Goal: Information Seeking & Learning: Learn about a topic

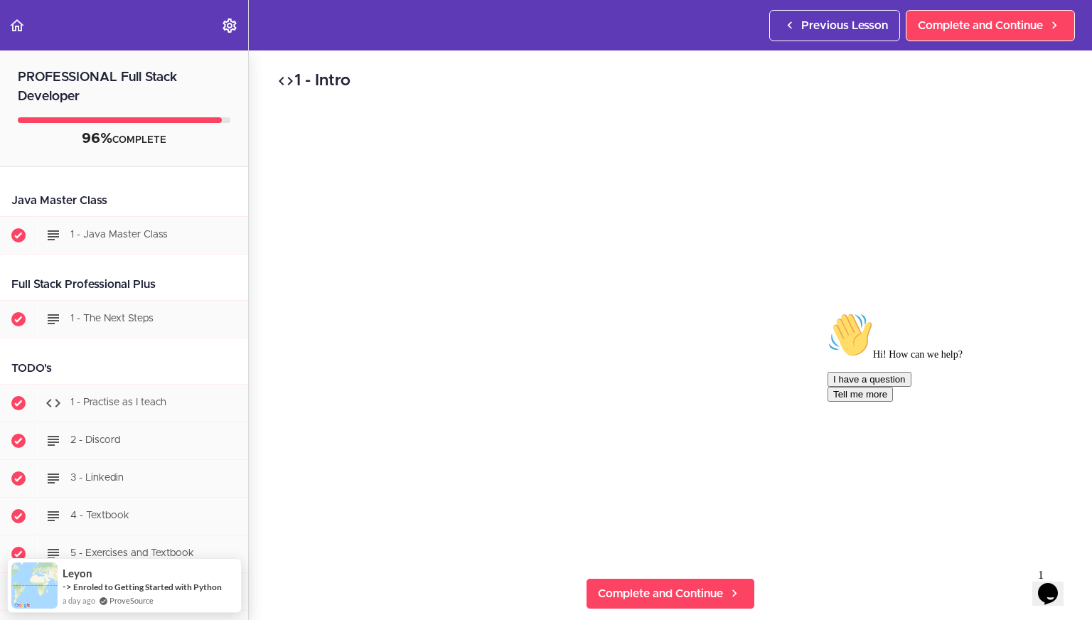
click at [540, 312] on icon "Chat attention grabber" at bounding box center [827, 312] width 0 height 0
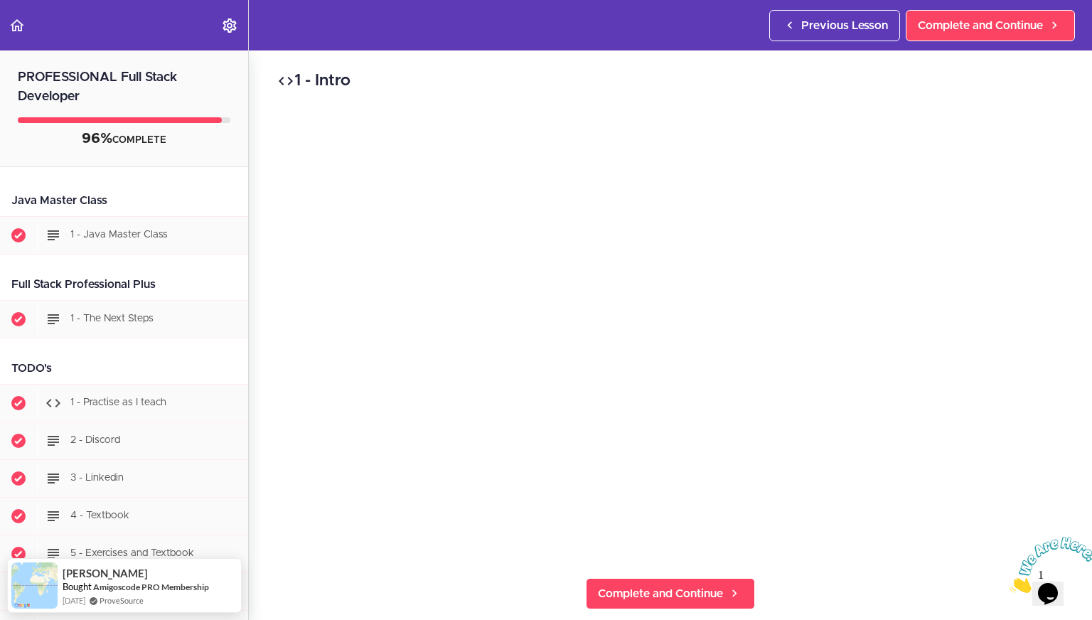
click at [540, 41] on header "Autoplay Autocomplete Previous Lesson Complete and Continue" at bounding box center [546, 25] width 1092 height 50
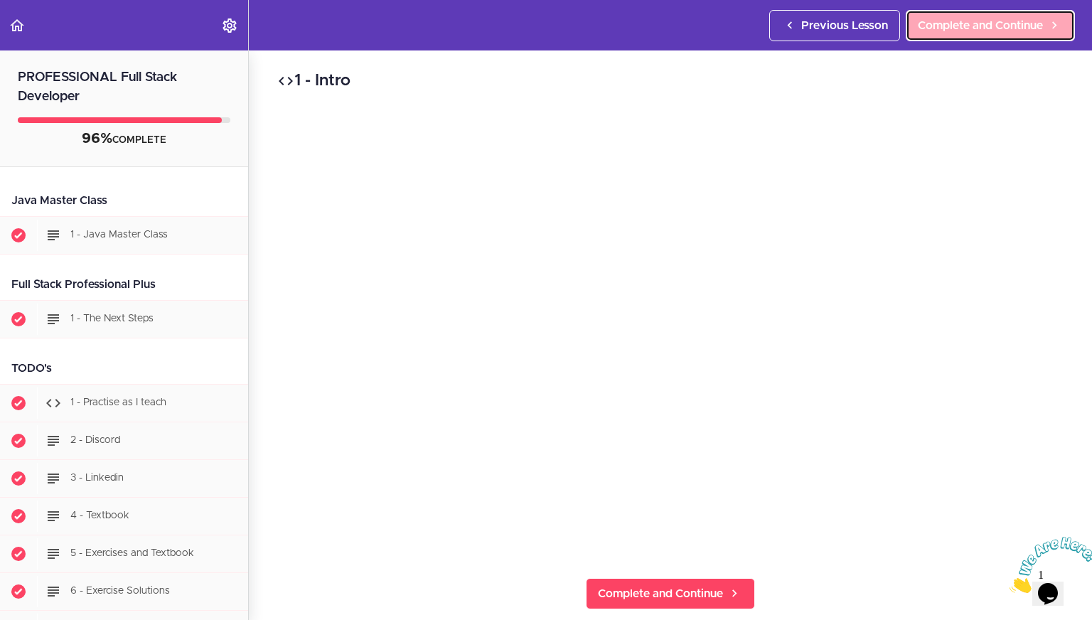
click at [540, 35] on link "Complete and Continue" at bounding box center [990, 25] width 169 height 31
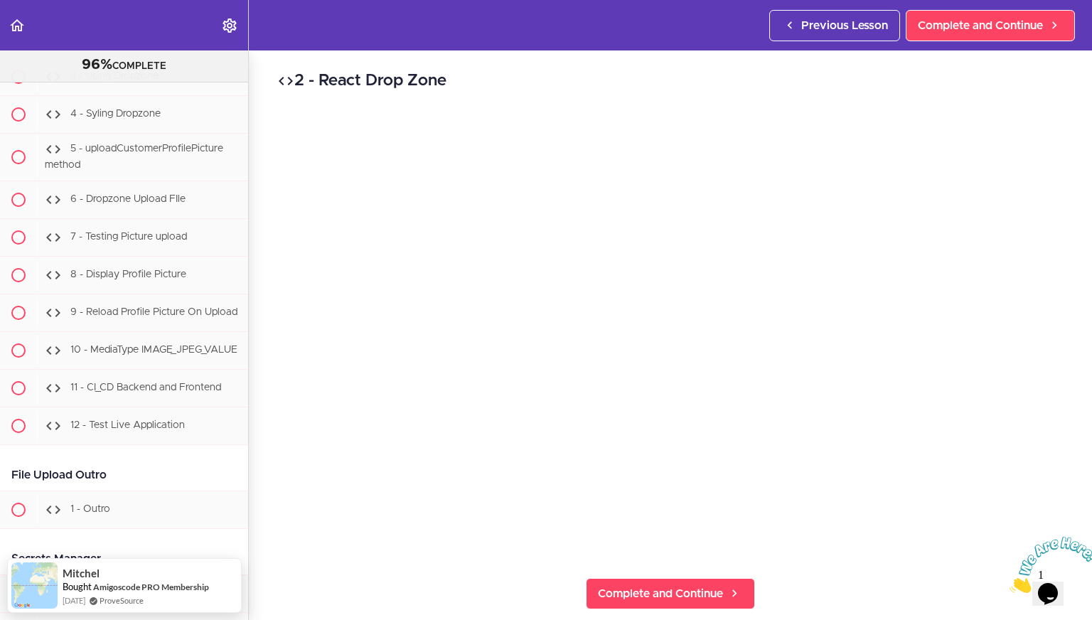
scroll to position [35075, 0]
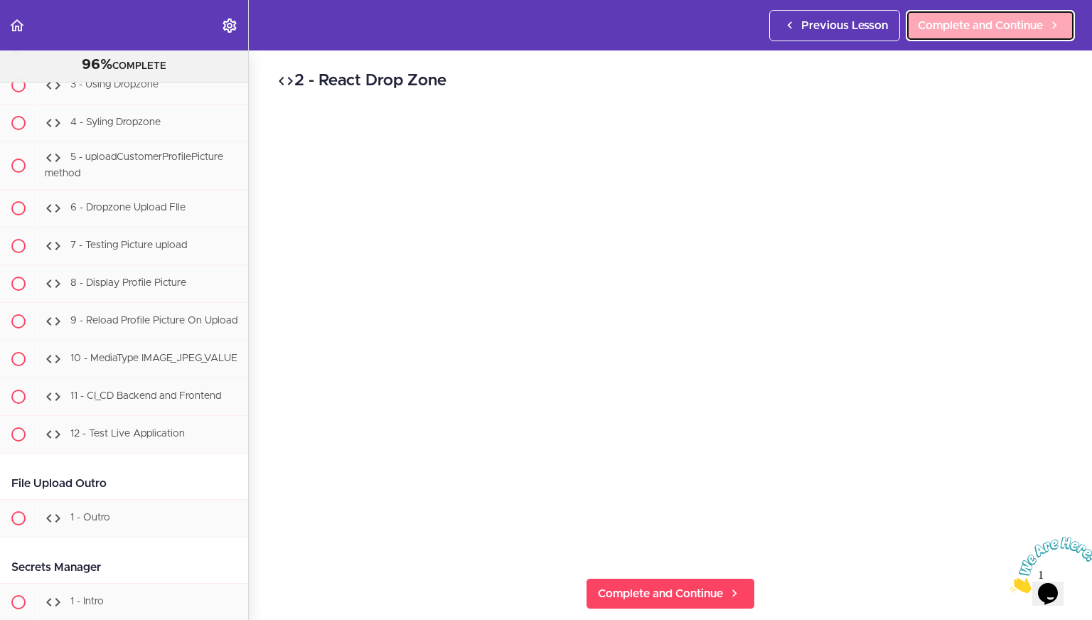
click at [540, 35] on link "Complete and Continue" at bounding box center [990, 25] width 169 height 31
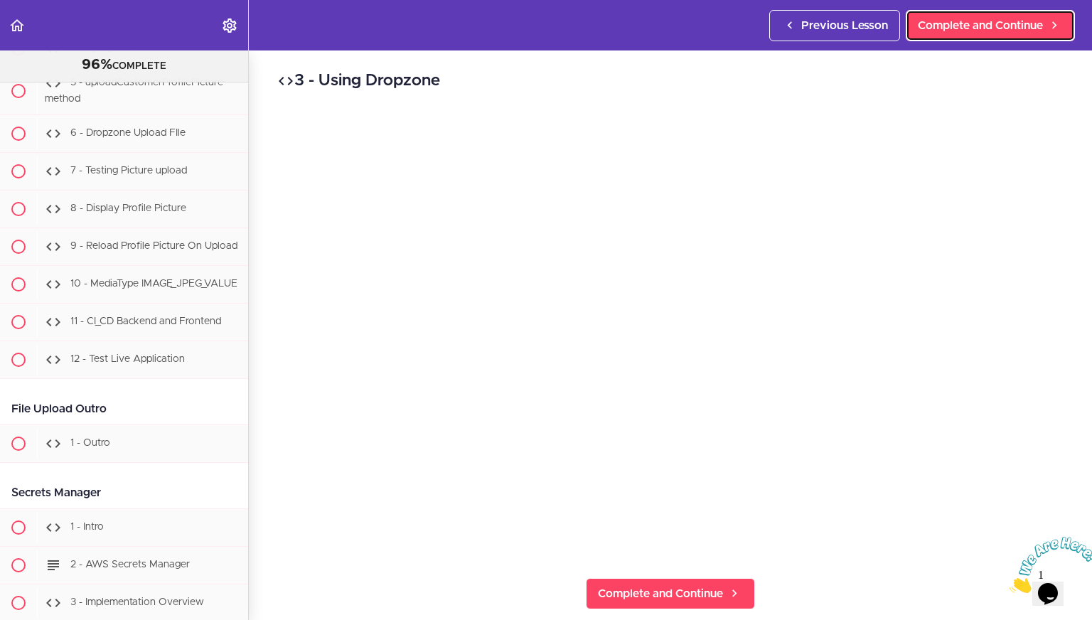
scroll to position [35133, 0]
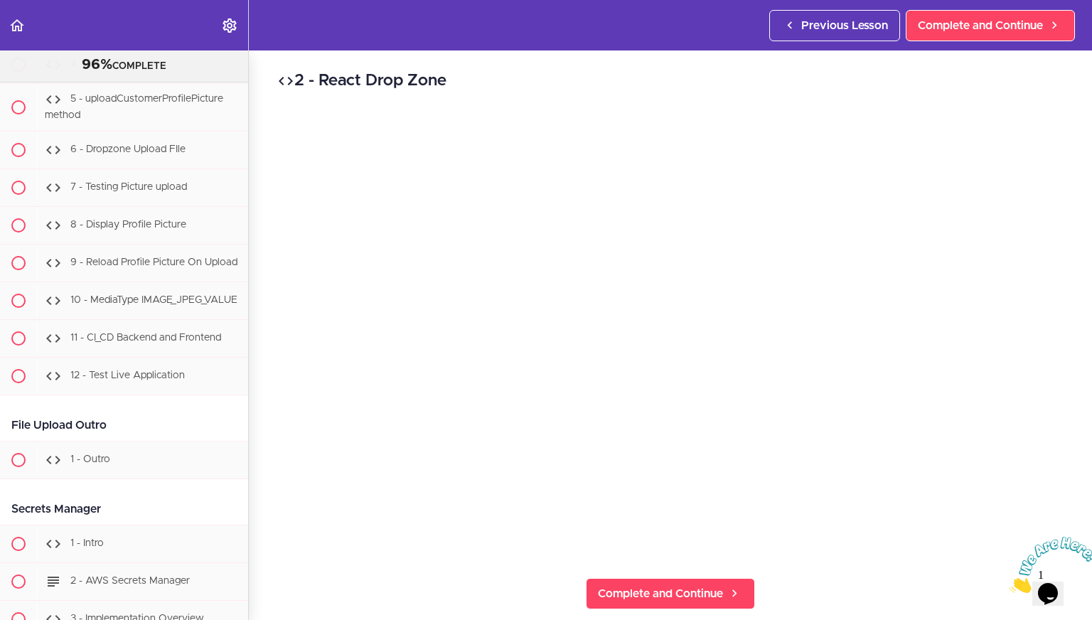
scroll to position [35113, 0]
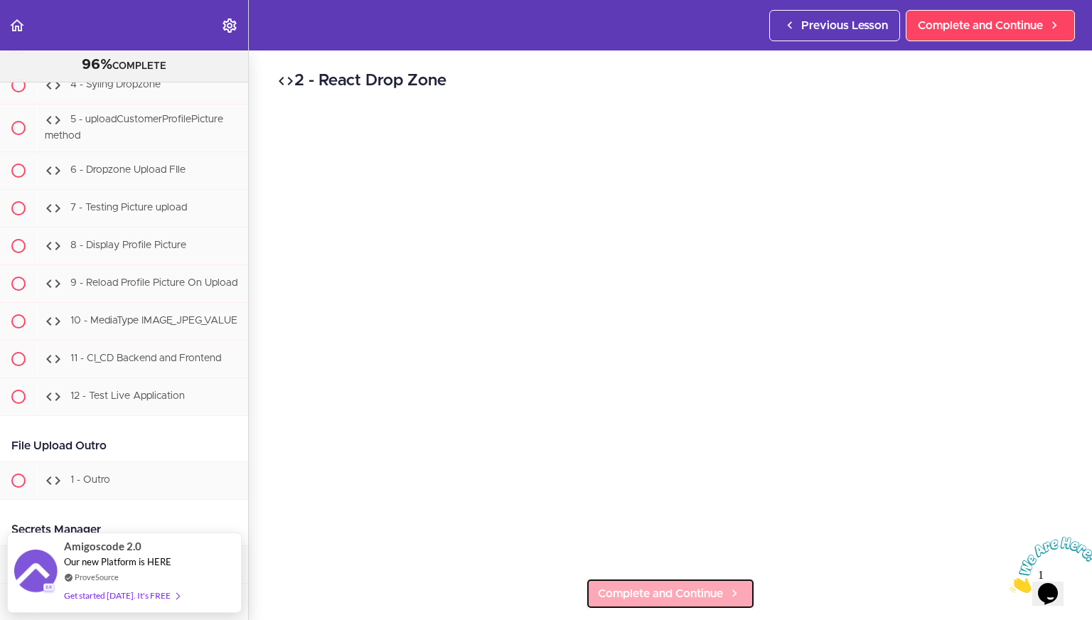
click at [540, 589] on span "Complete and Continue" at bounding box center [660, 593] width 125 height 17
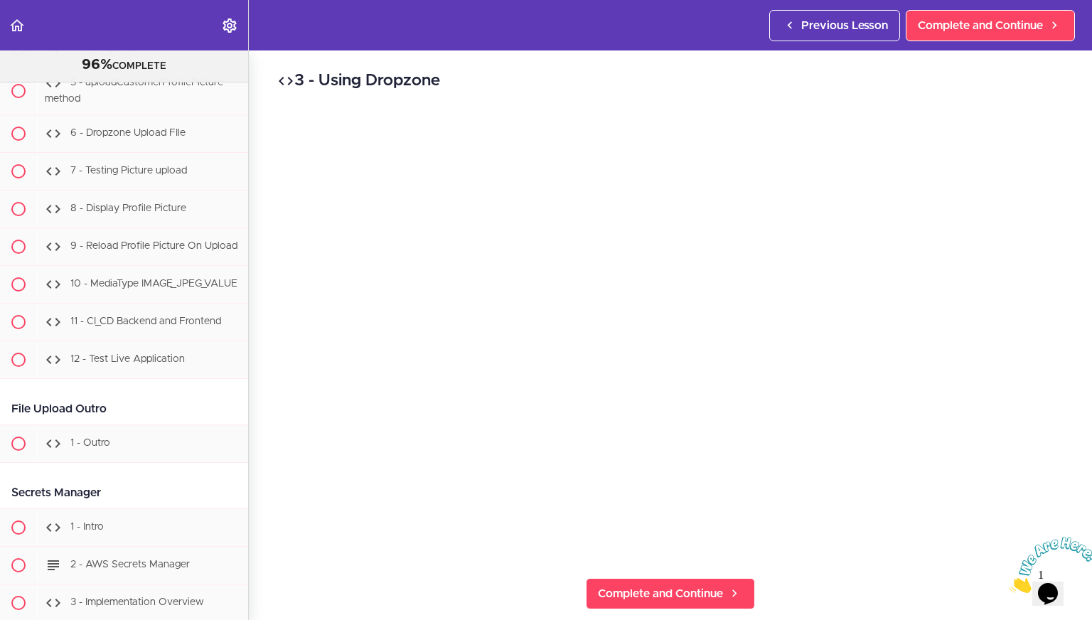
scroll to position [35150, 0]
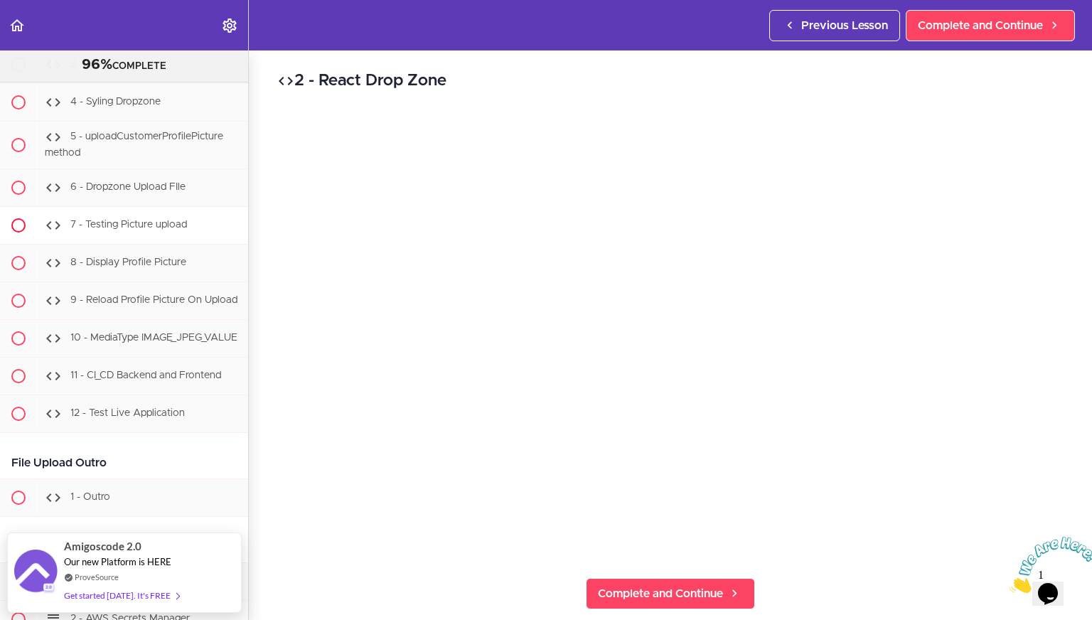
scroll to position [35089, 0]
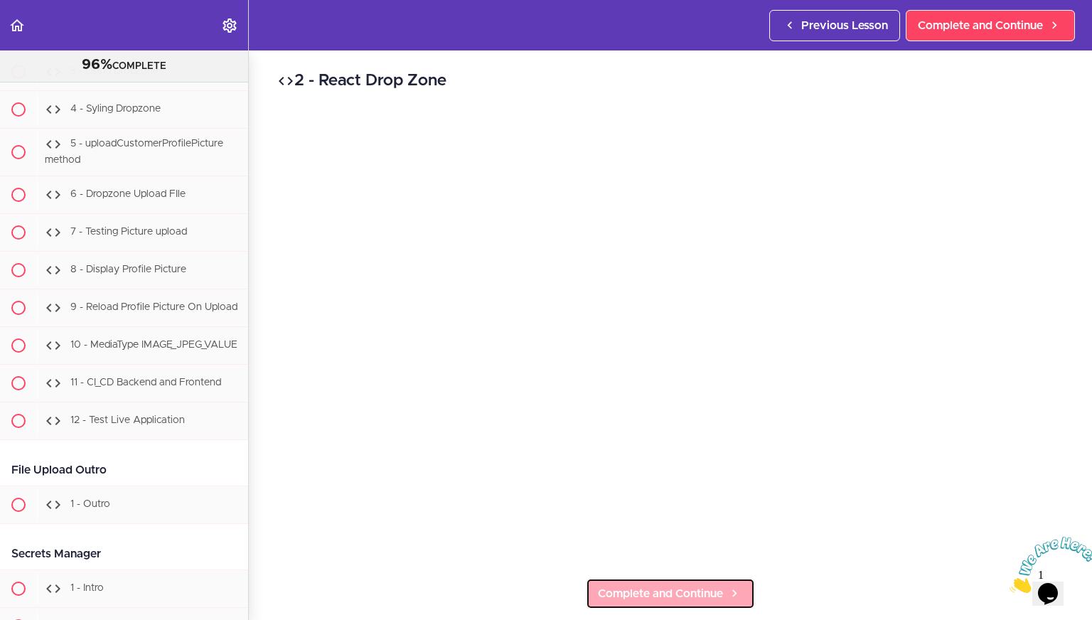
click at [540, 578] on link "Complete and Continue" at bounding box center [670, 593] width 169 height 31
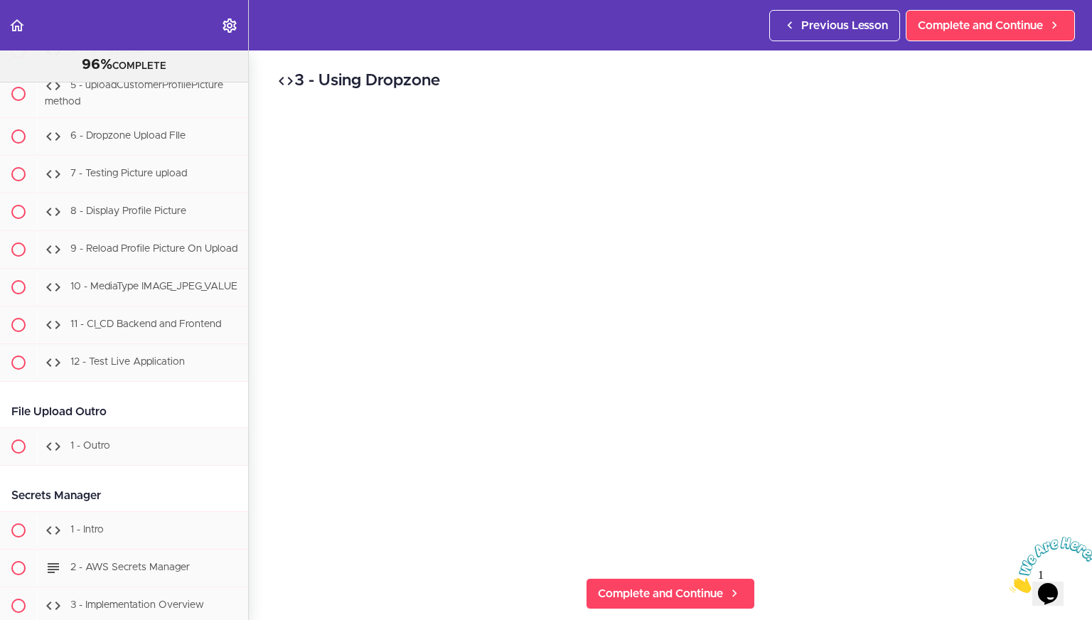
scroll to position [35150, 0]
click at [540, 537] on div at bounding box center [1047, 565] width 77 height 56
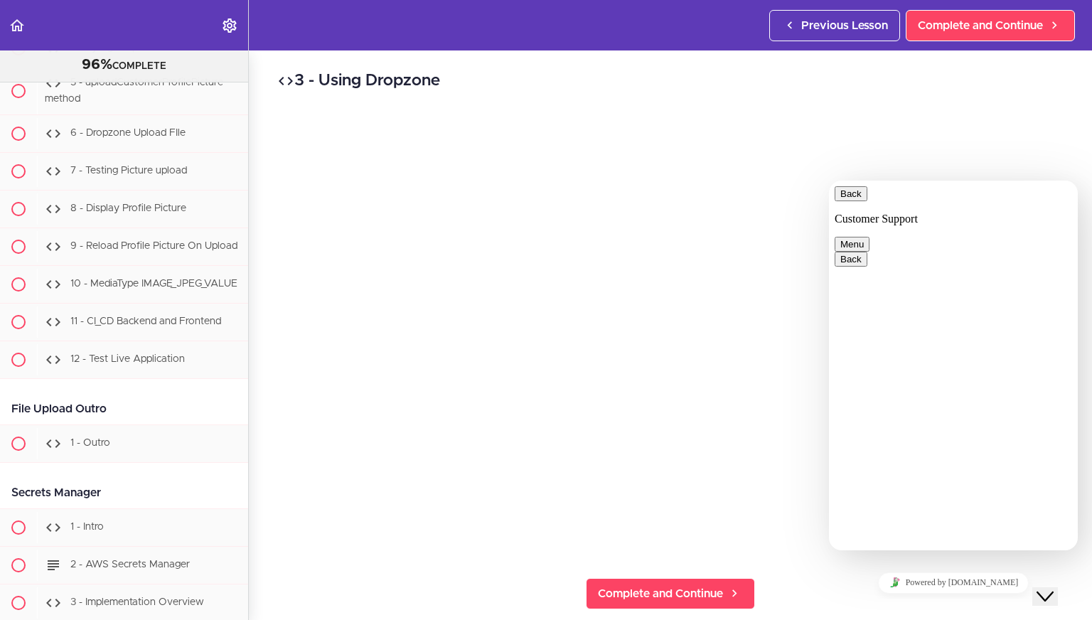
click at [540, 588] on div "Close Chat This icon closes the chat window." at bounding box center [1044, 596] width 17 height 17
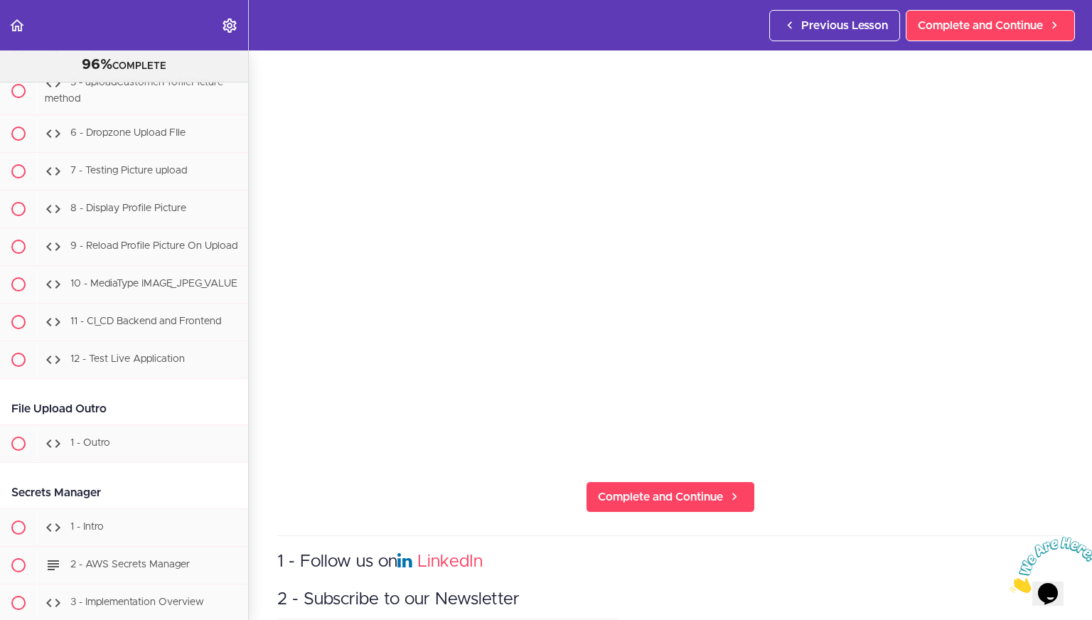
scroll to position [97, 0]
click at [540, 489] on icon at bounding box center [734, 496] width 17 height 15
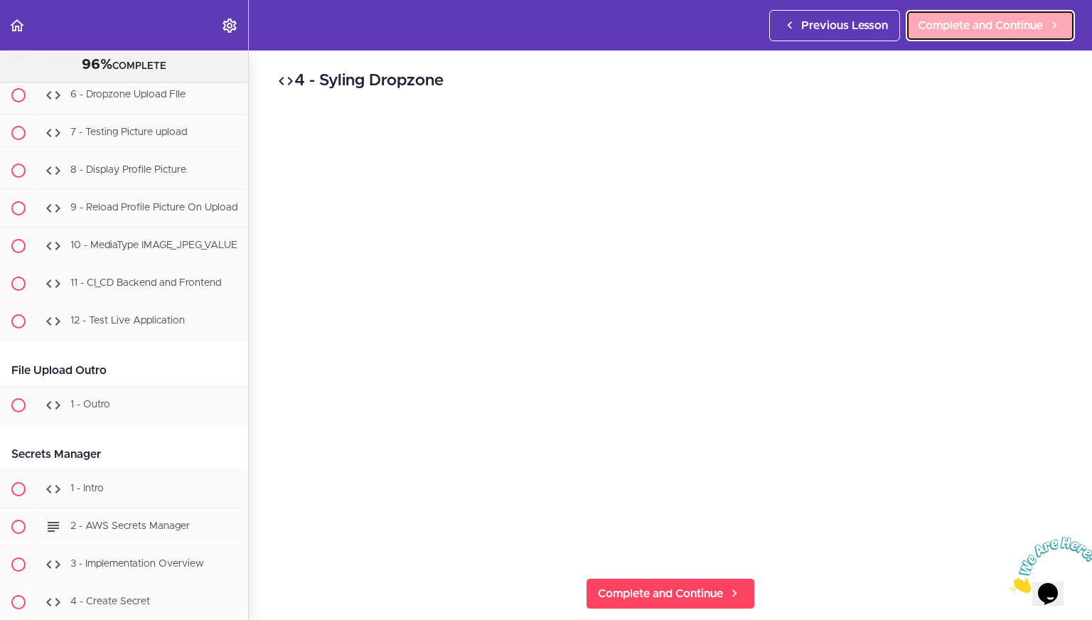
click at [540, 23] on span "Complete and Continue" at bounding box center [980, 25] width 125 height 17
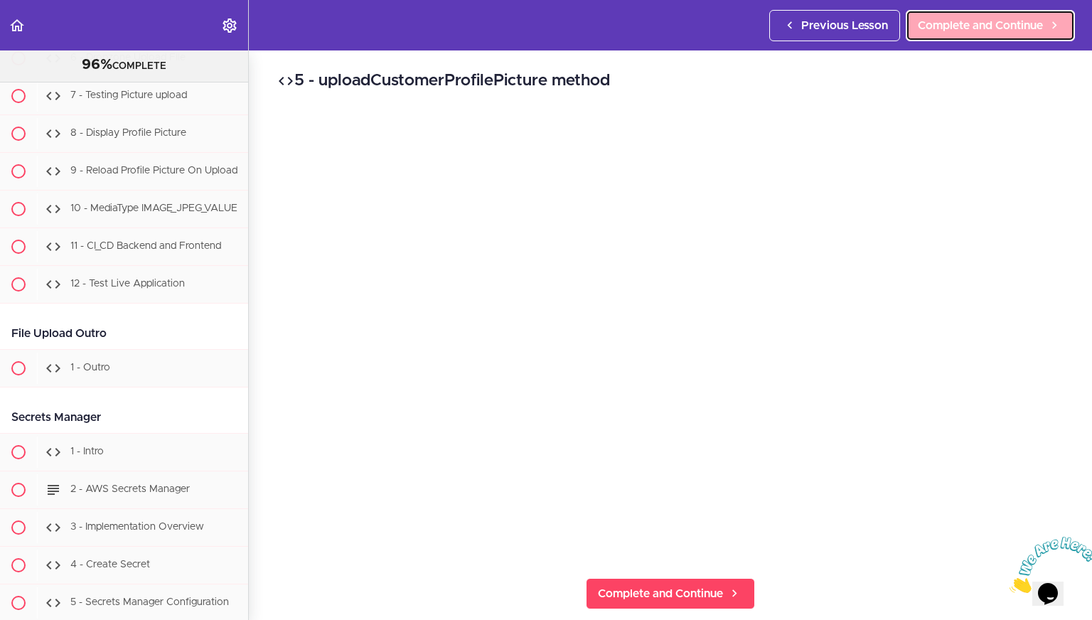
click at [540, 31] on span "Complete and Continue" at bounding box center [980, 25] width 125 height 17
